Goal: Information Seeking & Learning: Learn about a topic

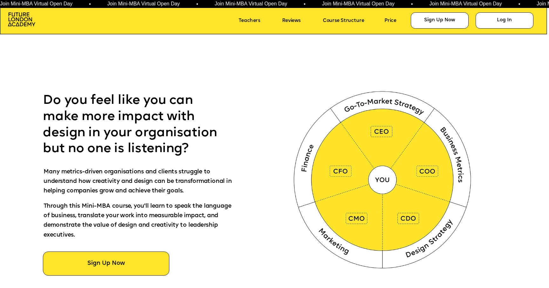
scroll to position [326, 0]
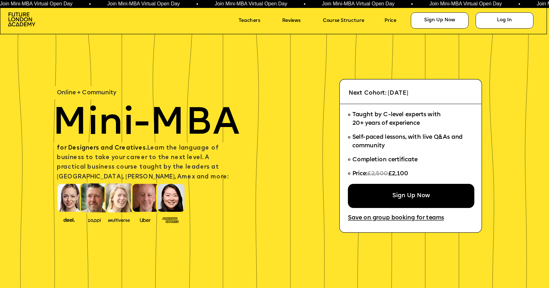
scroll to position [326, 0]
